Goal: Transaction & Acquisition: Purchase product/service

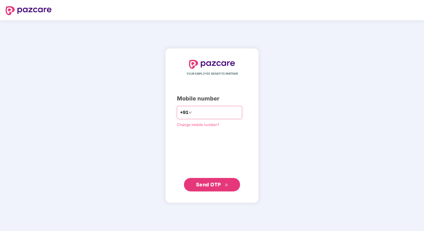
click at [215, 111] on input "number" at bounding box center [216, 112] width 46 height 9
type input "**********"
click at [219, 187] on span "Send OTP" at bounding box center [208, 185] width 25 height 6
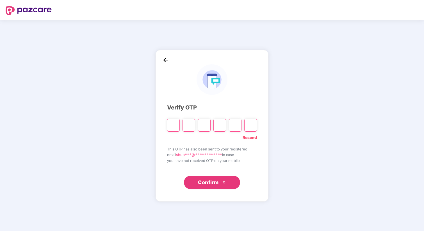
type input "*"
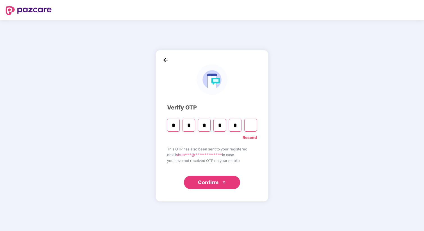
type input "*"
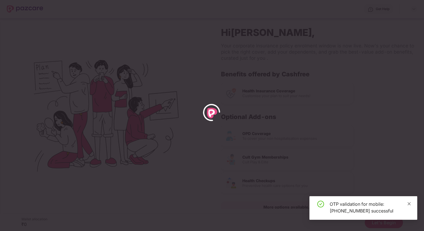
click at [409, 202] on icon "close" at bounding box center [410, 204] width 4 height 4
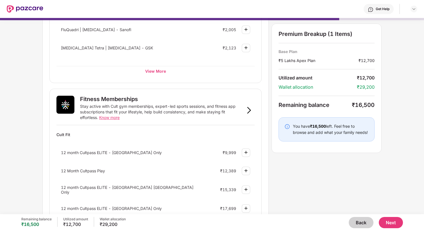
scroll to position [184, 0]
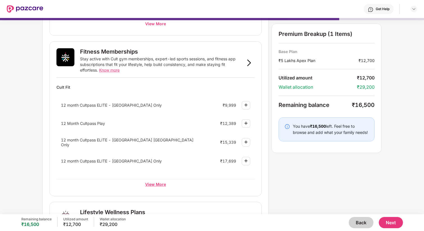
click at [157, 185] on div "View More" at bounding box center [155, 184] width 198 height 10
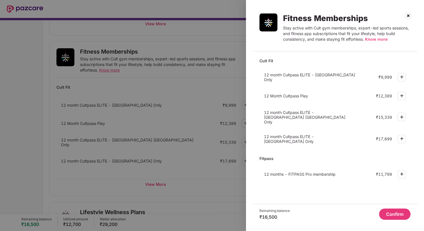
click at [401, 94] on img at bounding box center [402, 95] width 7 height 7
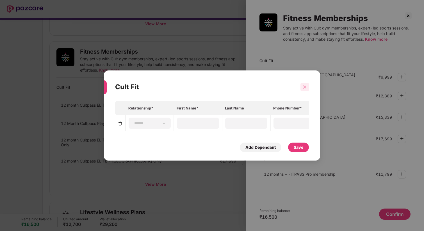
click at [306, 89] on icon "close" at bounding box center [305, 87] width 4 height 4
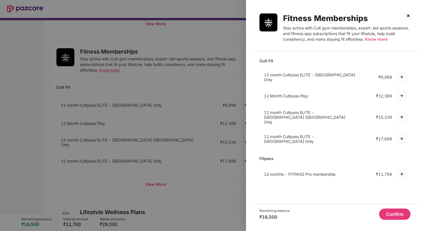
click at [216, 131] on div at bounding box center [212, 115] width 424 height 231
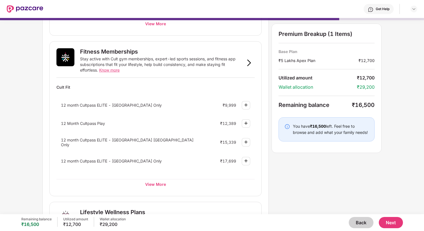
click at [355, 221] on button "Back" at bounding box center [361, 222] width 25 height 11
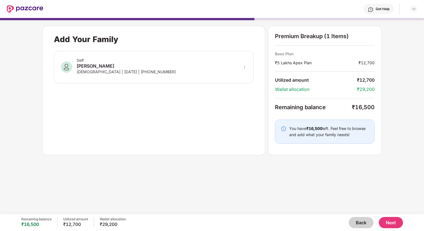
scroll to position [0, 0]
click at [355, 221] on button "Back" at bounding box center [361, 222] width 25 height 11
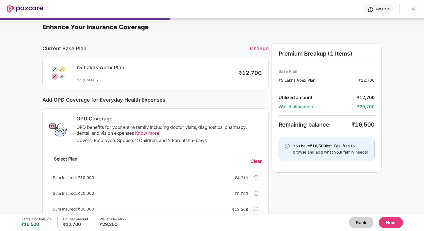
click at [355, 221] on button "Back" at bounding box center [361, 222] width 25 height 11
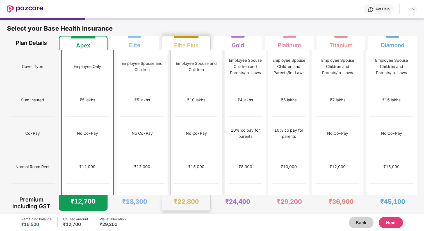
click at [200, 158] on div "₹15,000" at bounding box center [197, 166] width 44 height 33
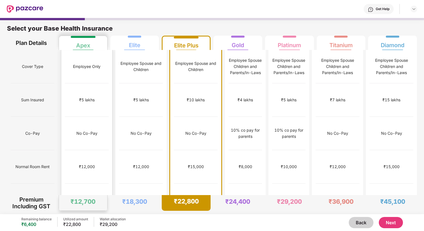
click at [73, 150] on div "₹12,000" at bounding box center [87, 166] width 44 height 33
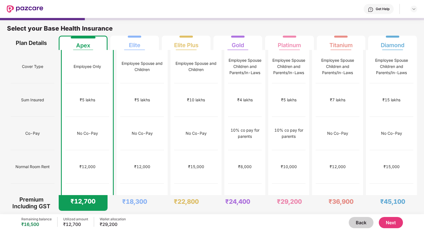
click at [388, 223] on button "Next" at bounding box center [391, 222] width 24 height 11
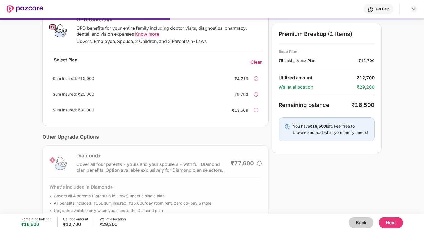
scroll to position [114, 0]
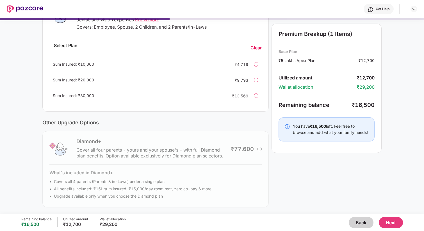
click at [256, 97] on div at bounding box center [256, 96] width 4 height 4
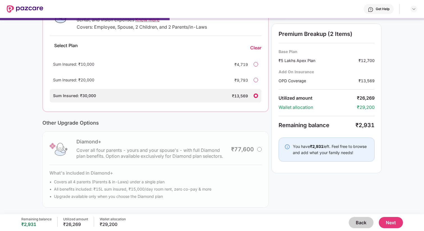
click at [256, 83] on div "Sum Insured: ₹20,000 ₹9,793" at bounding box center [156, 79] width 212 height 13
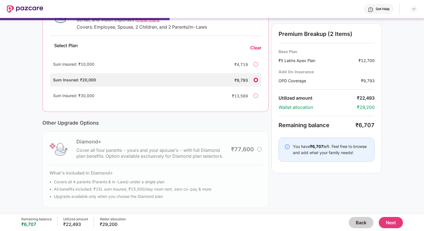
click at [255, 66] on div "Sum Insured: ₹10,000 ₹4,719" at bounding box center [156, 64] width 212 height 13
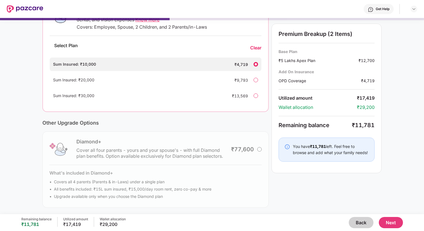
click at [254, 50] on div "Clear" at bounding box center [255, 48] width 11 height 6
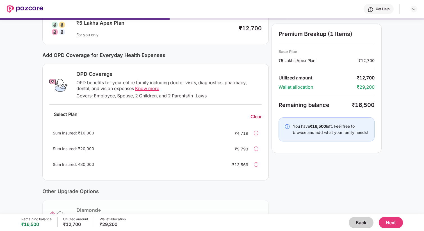
scroll to position [0, 0]
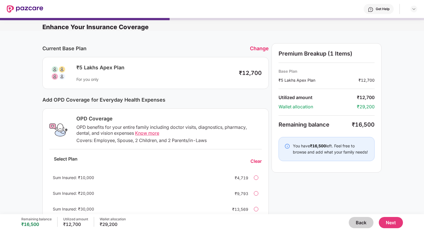
click at [392, 225] on button "Next" at bounding box center [391, 222] width 24 height 11
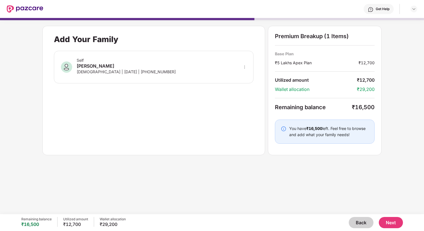
click at [385, 225] on button "Next" at bounding box center [391, 222] width 24 height 11
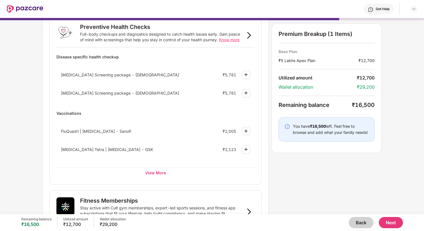
scroll to position [35, 0]
click at [154, 175] on div "View More" at bounding box center [155, 173] width 198 height 10
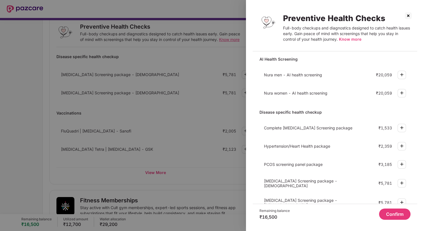
scroll to position [0, 0]
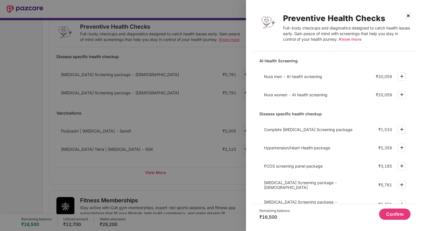
click at [400, 76] on img at bounding box center [402, 76] width 7 height 7
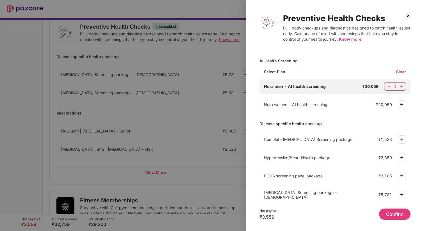
click at [293, 87] on span "Nura men - AI health screening" at bounding box center [295, 86] width 62 height 5
click at [388, 86] on img at bounding box center [390, 87] width 6 height 6
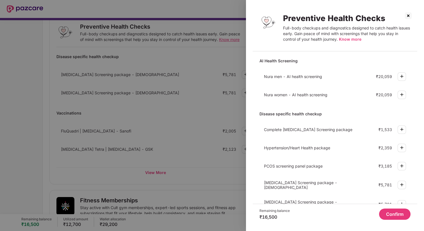
click at [409, 17] on img at bounding box center [408, 15] width 9 height 9
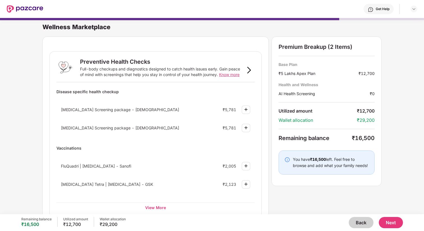
click at [388, 220] on button "Next" at bounding box center [391, 222] width 24 height 11
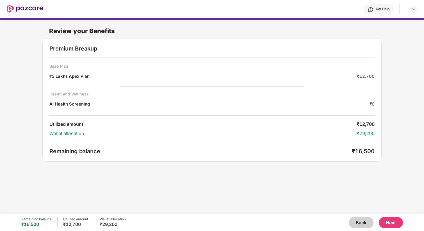
click at [358, 225] on button "Back" at bounding box center [361, 222] width 25 height 11
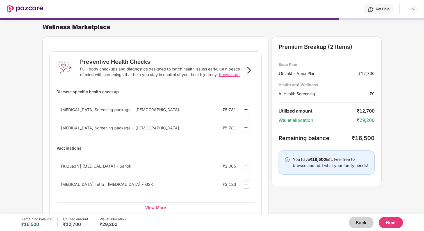
click at [373, 13] on div "Get Help" at bounding box center [379, 9] width 30 height 10
click at [233, 115] on div "[MEDICAL_DATA] Screening package - [DEMOGRAPHIC_DATA] ₹5,781" at bounding box center [155, 109] width 198 height 15
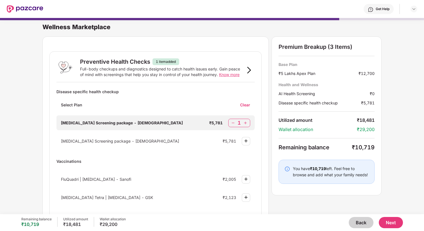
click at [234, 123] on img at bounding box center [233, 123] width 6 height 6
